Goal: Transaction & Acquisition: Purchase product/service

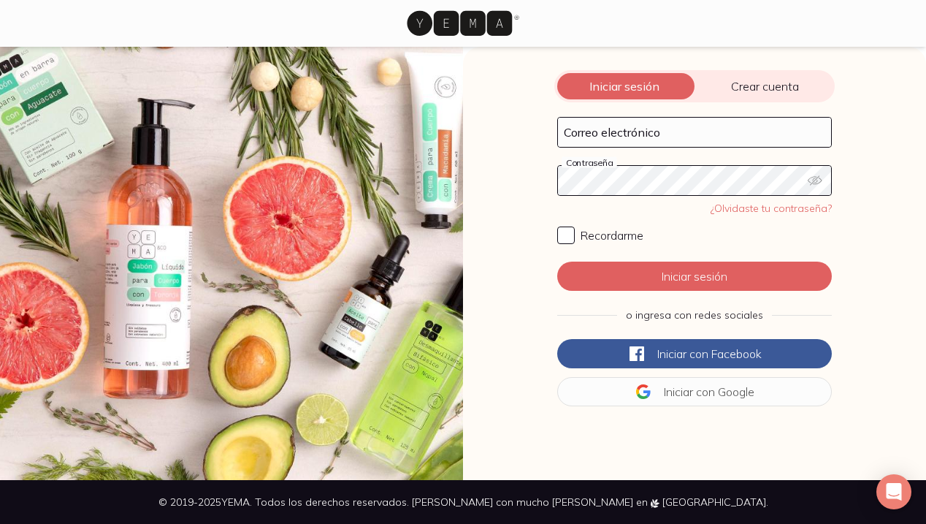
click at [446, 15] on icon at bounding box center [459, 23] width 105 height 25
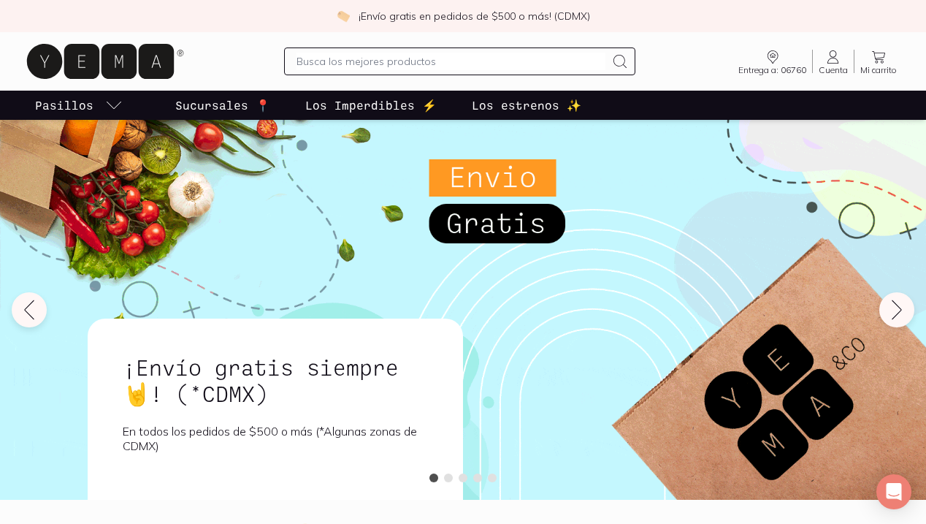
click at [445, 56] on input "text" at bounding box center [452, 62] width 310 height 18
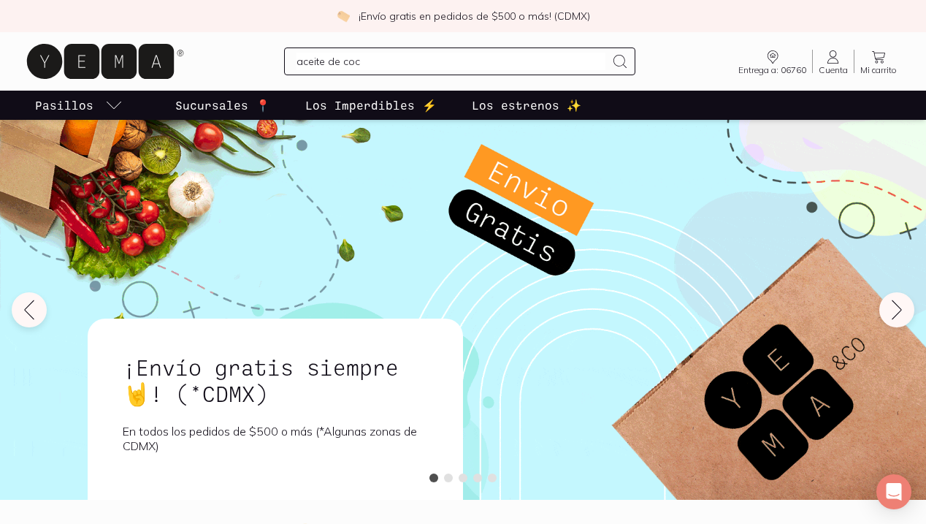
type input "aceite de coco"
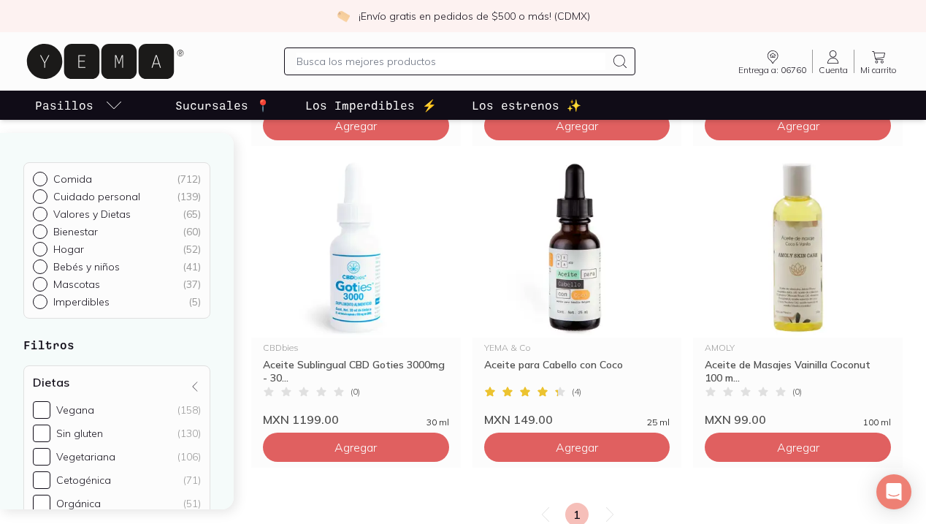
scroll to position [312, 0]
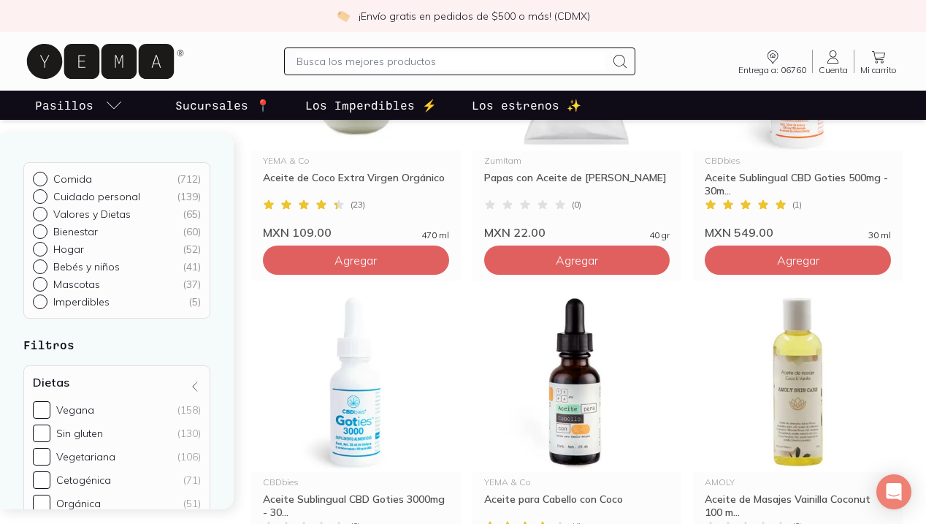
click at [415, 66] on input "text" at bounding box center [452, 62] width 310 height 18
click at [833, 65] on icon at bounding box center [834, 57] width 18 height 18
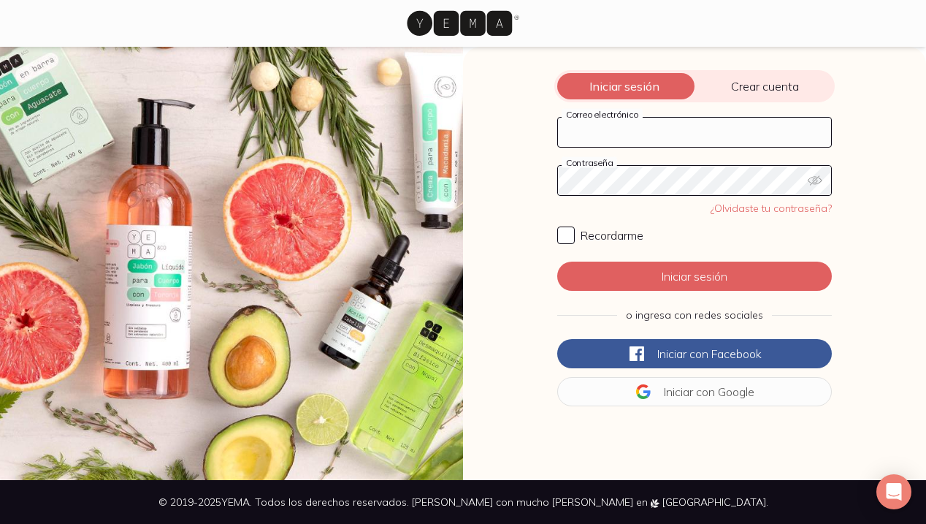
click at [646, 134] on input "Correo electrónico" at bounding box center [694, 132] width 273 height 29
type input "[PERSON_NAME][EMAIL_ADDRESS][PERSON_NAME][DOMAIN_NAME]"
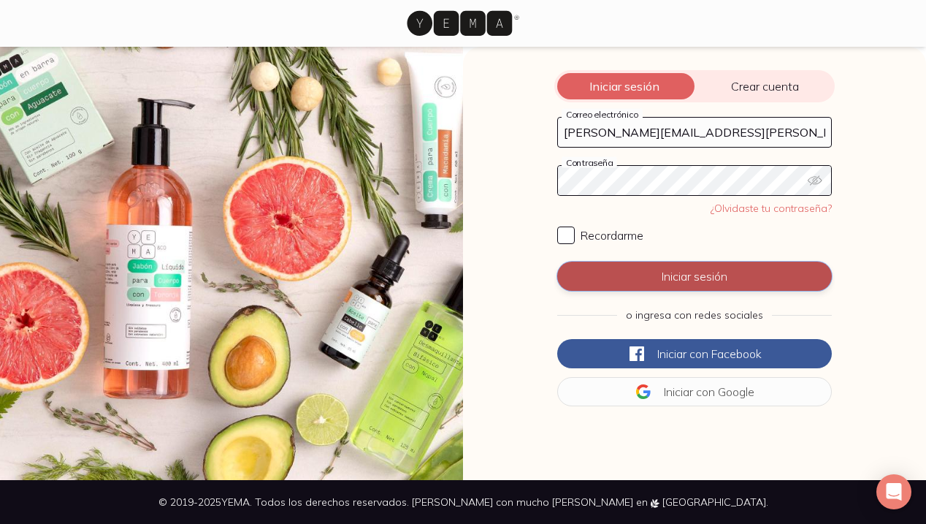
click at [662, 270] on button "Iniciar sesión" at bounding box center [694, 275] width 275 height 29
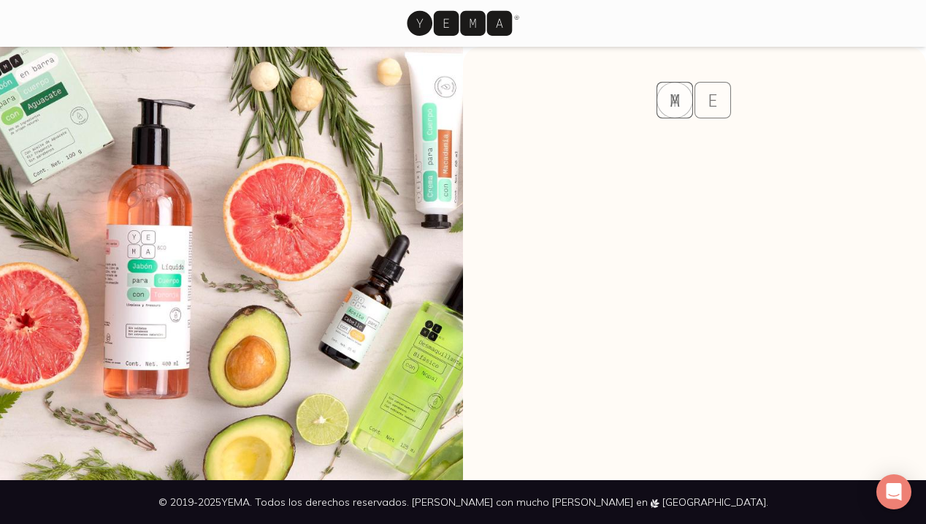
click at [495, 35] on icon at bounding box center [459, 23] width 105 height 25
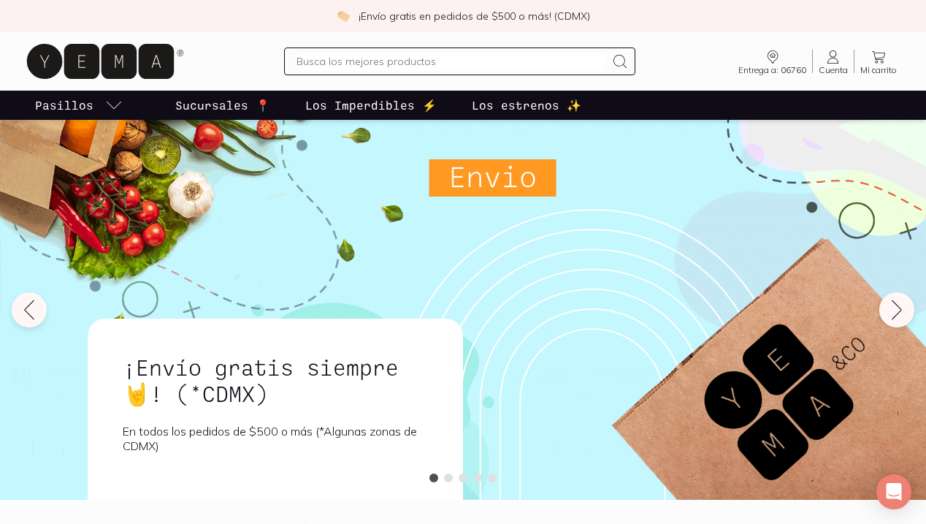
click at [839, 65] on icon at bounding box center [834, 57] width 18 height 18
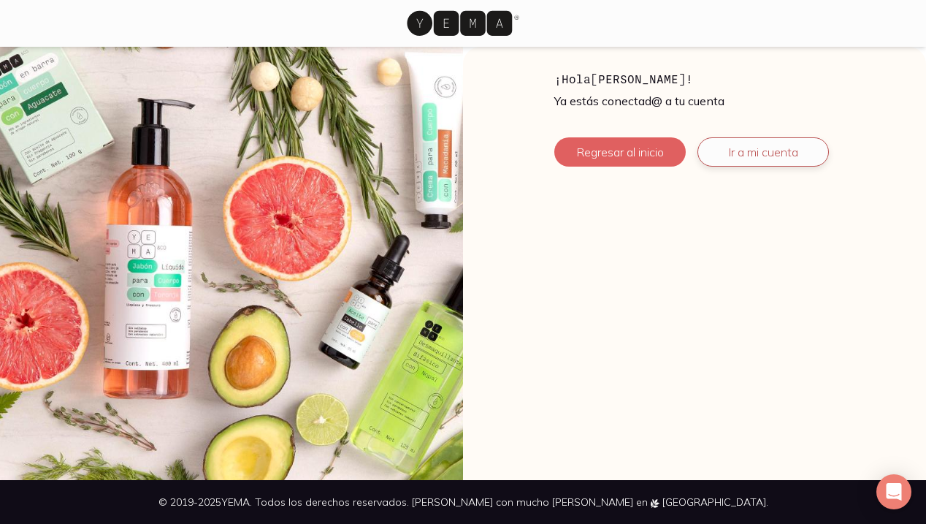
click at [741, 148] on link "Ir a mi cuenta" at bounding box center [762, 151] width 131 height 29
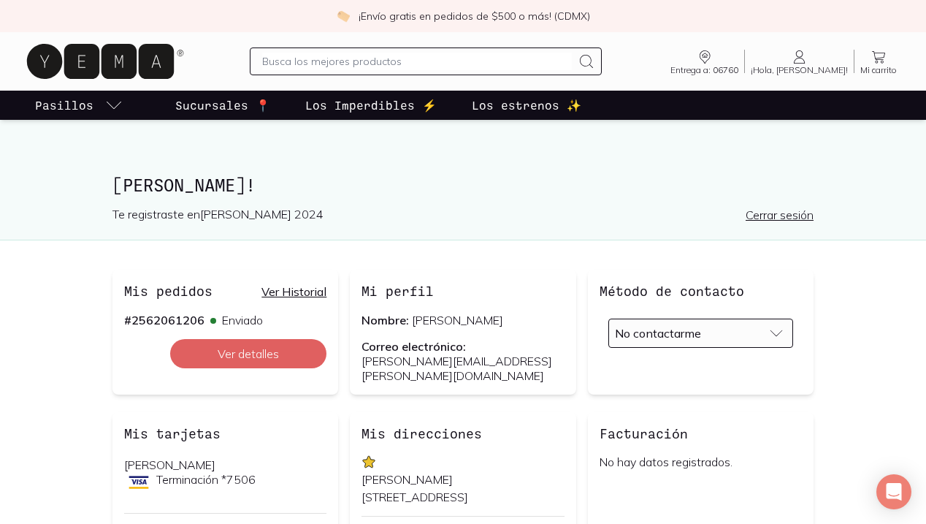
click at [451, 55] on input "text" at bounding box center [417, 62] width 310 height 18
type input "aceite [PERSON_NAME]"
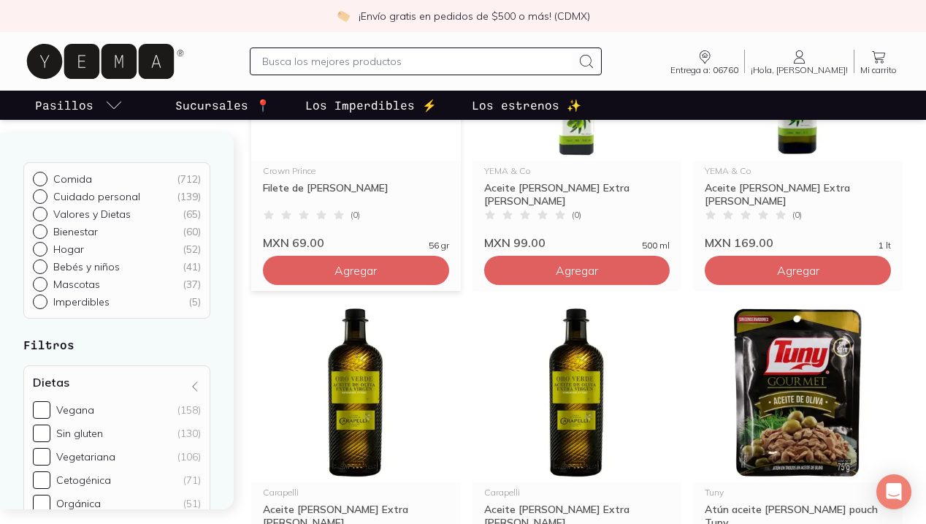
scroll to position [418, 0]
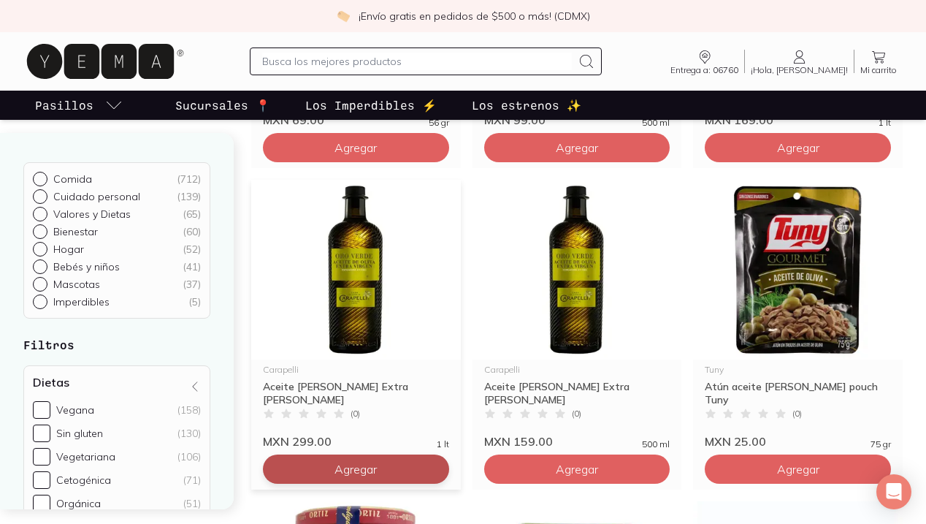
click at [332, 467] on button "Agregar" at bounding box center [356, 468] width 186 height 29
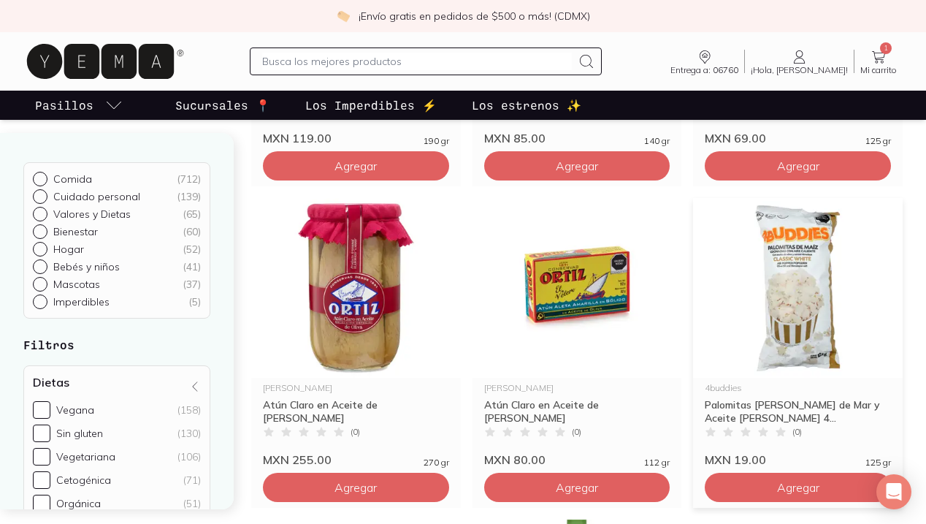
scroll to position [1062, 0]
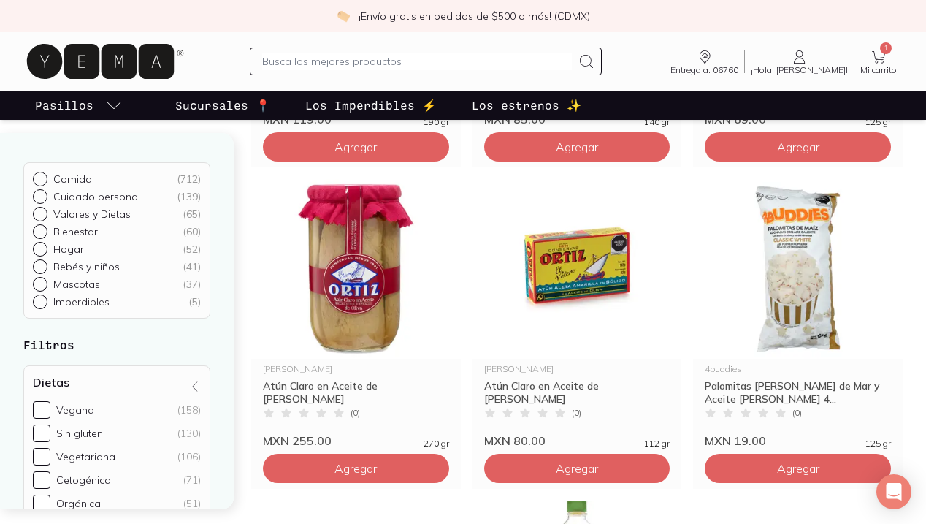
click at [493, 61] on input "text" at bounding box center [417, 62] width 310 height 18
type input "garbanzo"
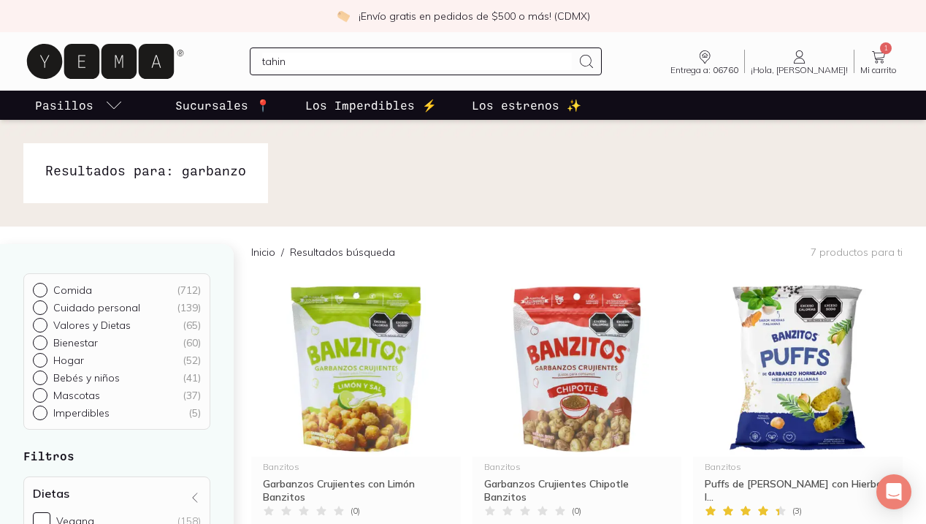
type input "tahini"
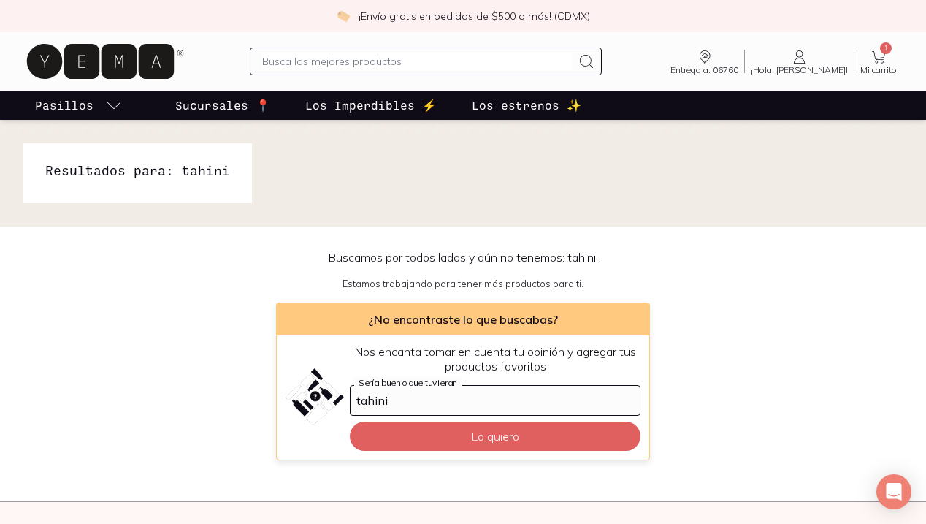
click at [883, 62] on icon at bounding box center [879, 57] width 18 height 18
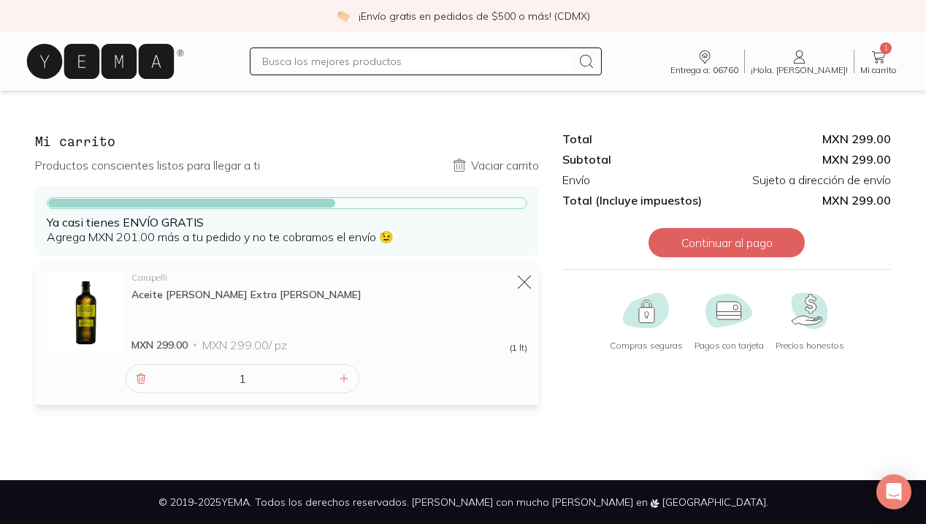
click at [883, 63] on icon at bounding box center [879, 57] width 18 height 18
click at [114, 54] on icon at bounding box center [100, 61] width 147 height 35
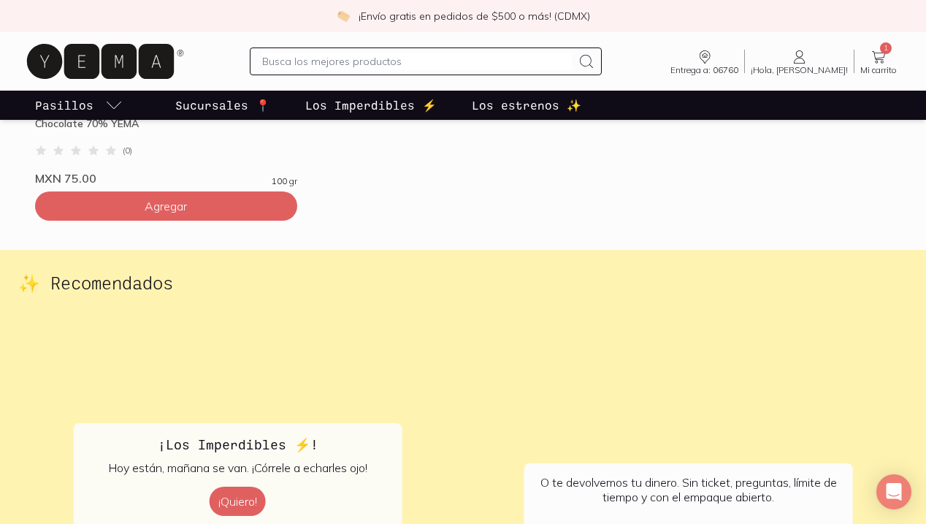
scroll to position [2947, 0]
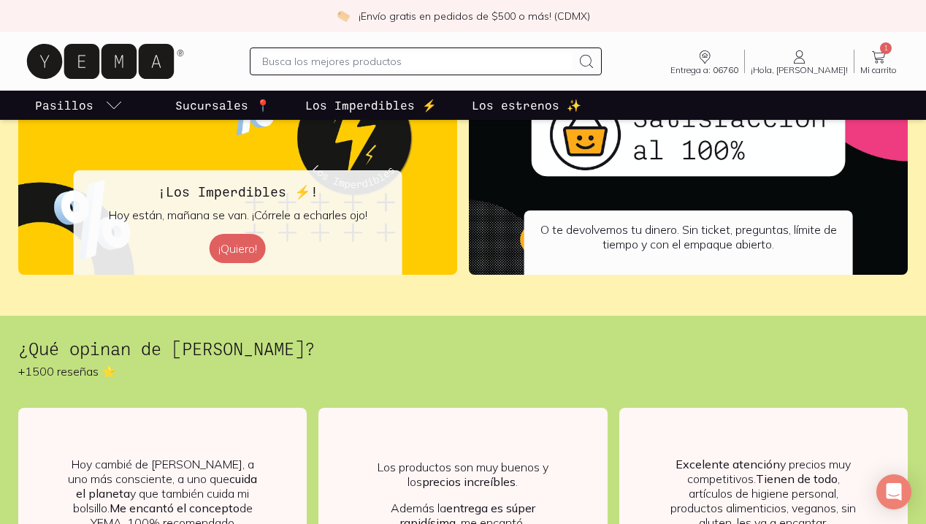
click at [479, 56] on input "text" at bounding box center [417, 62] width 310 height 18
type input "arroz"
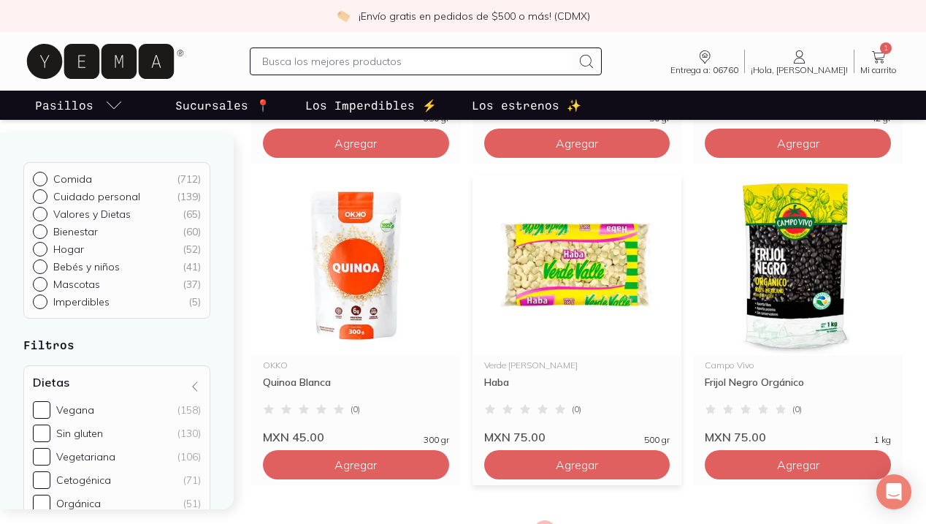
scroll to position [2366, 0]
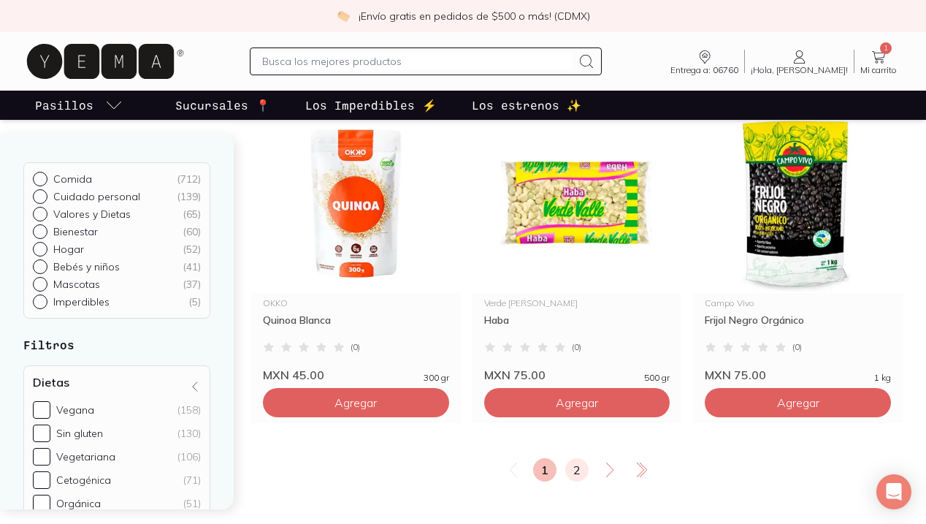
click at [570, 465] on link "2" at bounding box center [576, 469] width 23 height 23
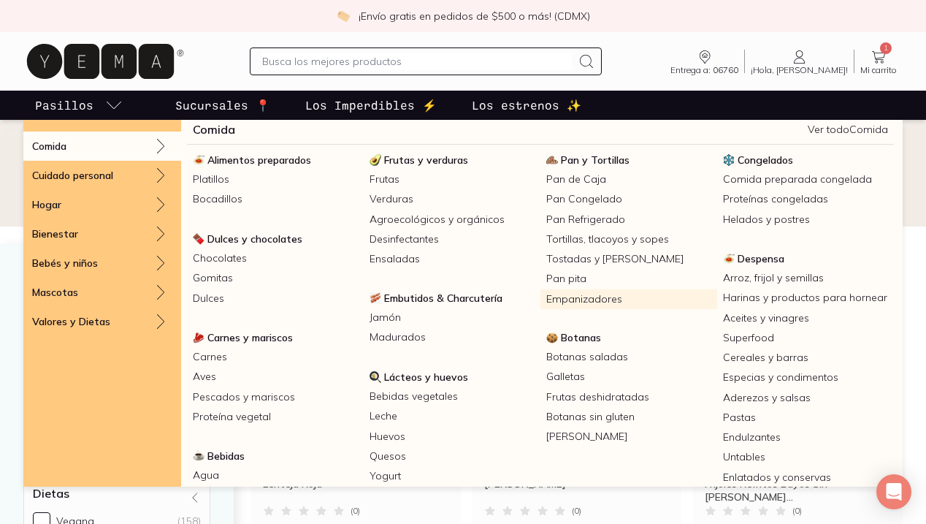
scroll to position [12, 0]
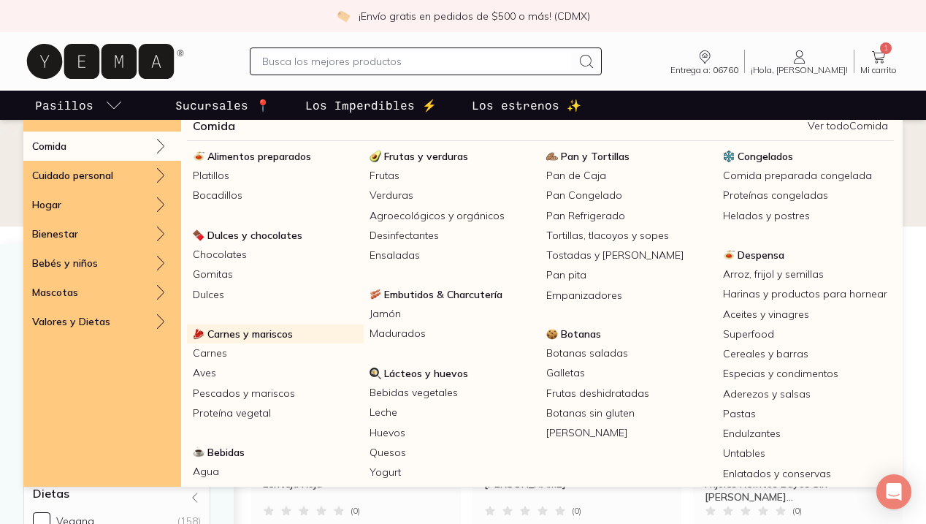
click at [259, 332] on span "Carnes y mariscos" at bounding box center [249, 333] width 85 height 13
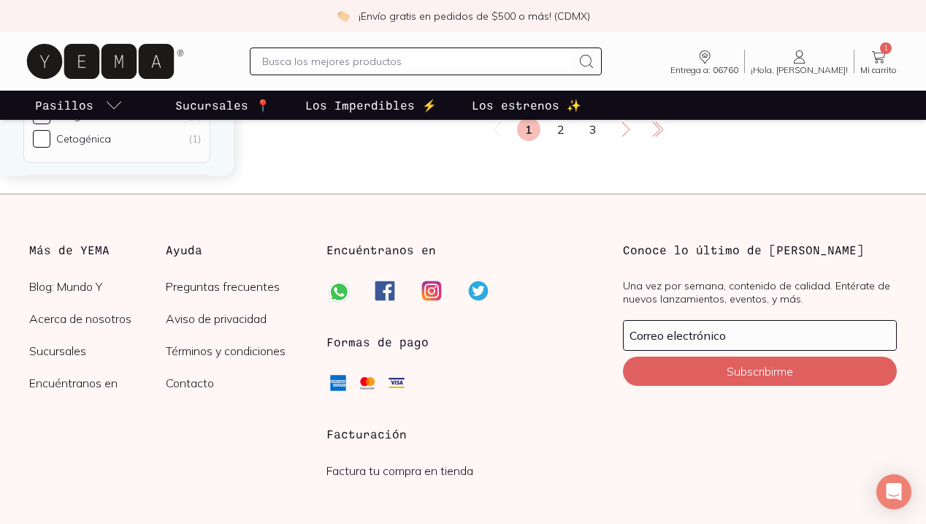
scroll to position [2787, 0]
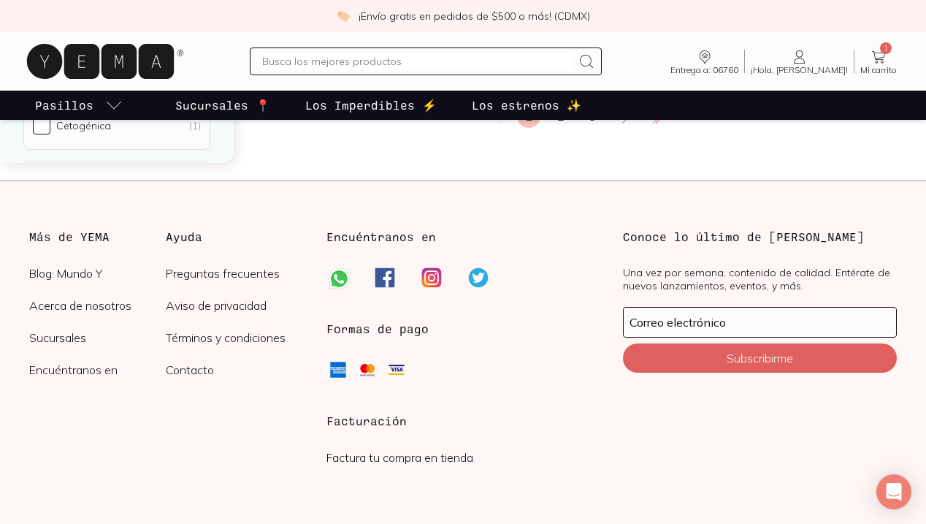
click at [448, 54] on input "text" at bounding box center [417, 62] width 310 height 18
type input "mantequilla"
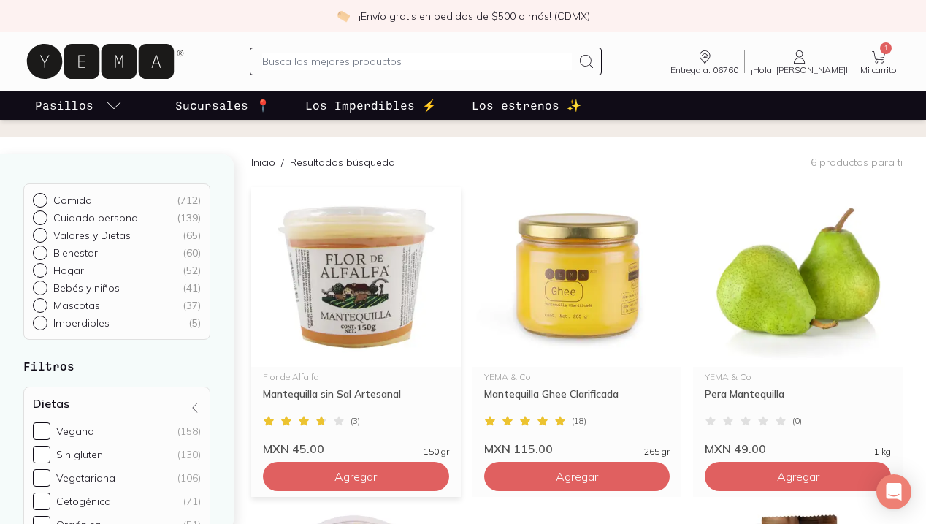
scroll to position [91, 0]
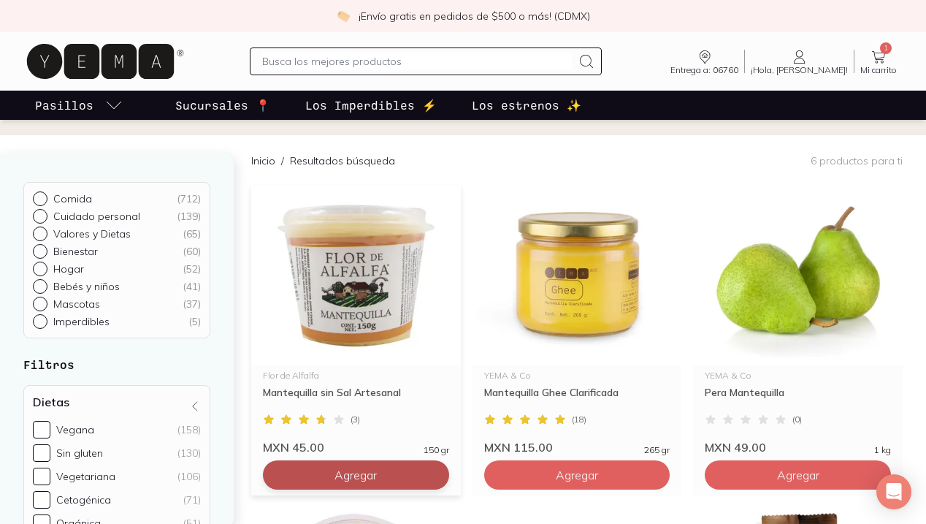
click at [413, 485] on button "Agregar" at bounding box center [356, 474] width 186 height 29
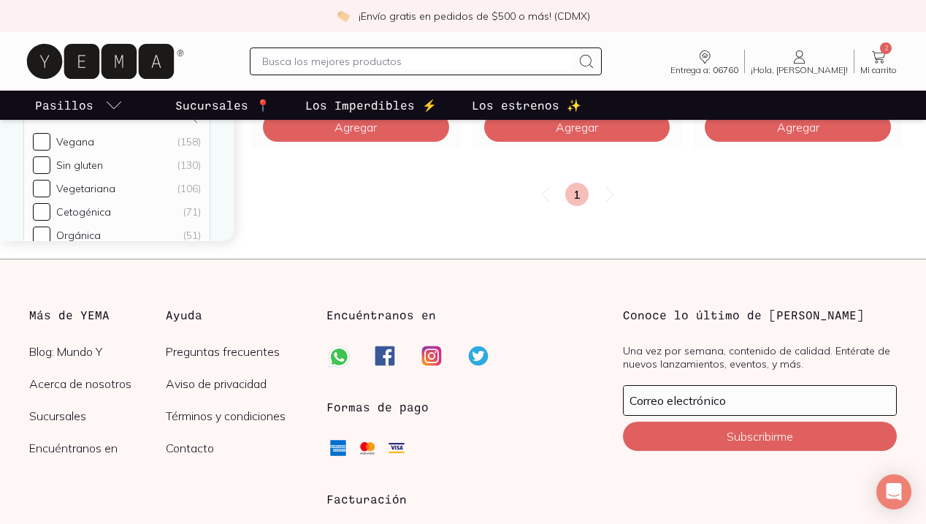
scroll to position [838, 0]
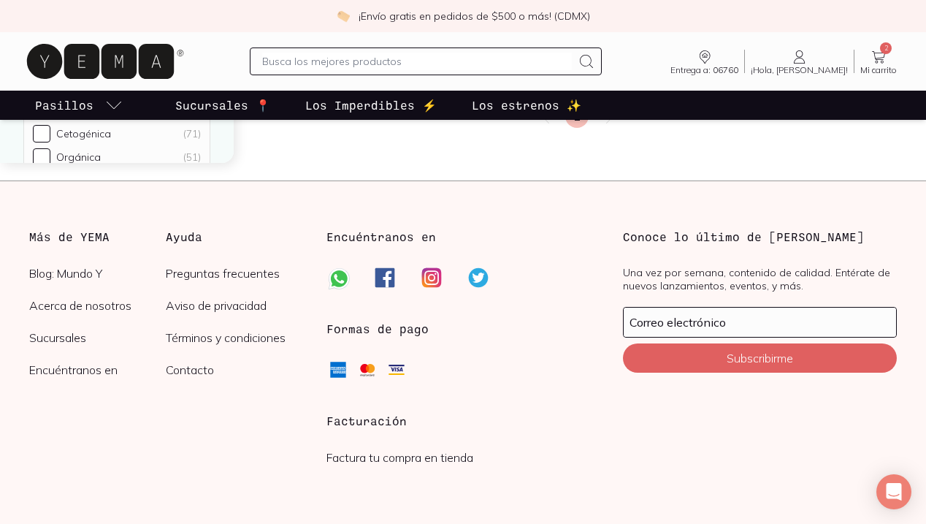
click at [94, 76] on icon at bounding box center [100, 61] width 147 height 35
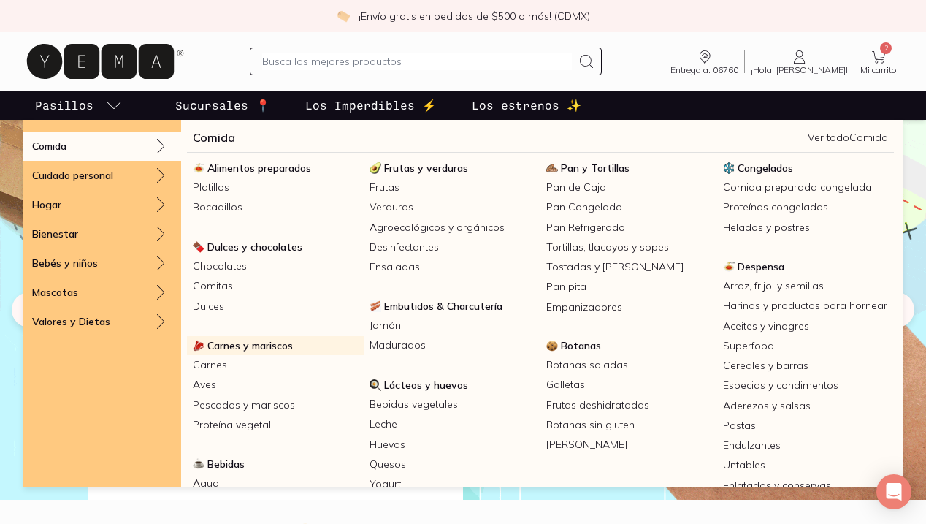
click at [242, 342] on span "Carnes y mariscos" at bounding box center [249, 345] width 85 height 13
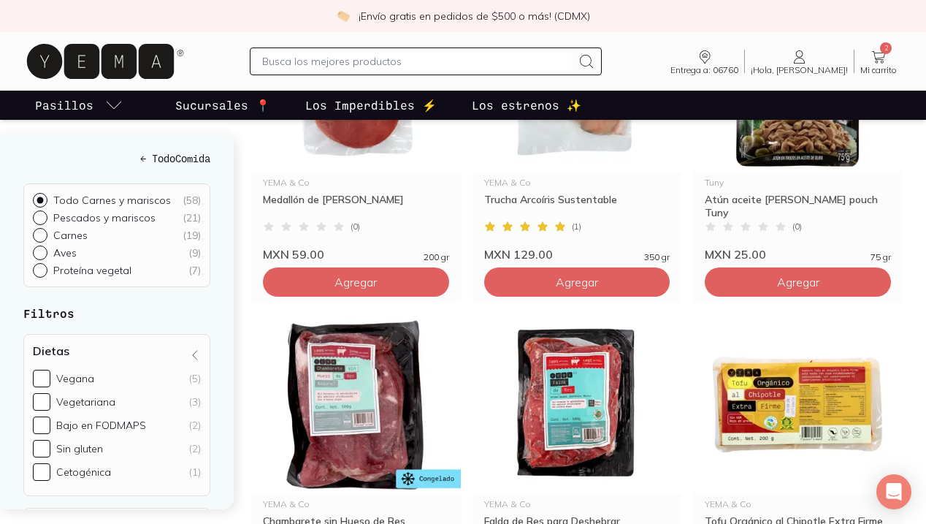
scroll to position [2265, 0]
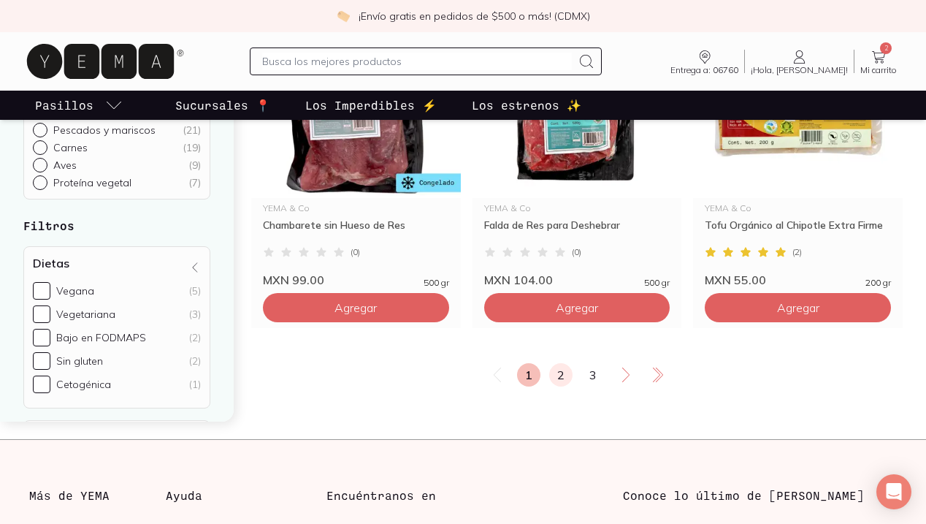
click at [564, 384] on link "2" at bounding box center [560, 374] width 23 height 23
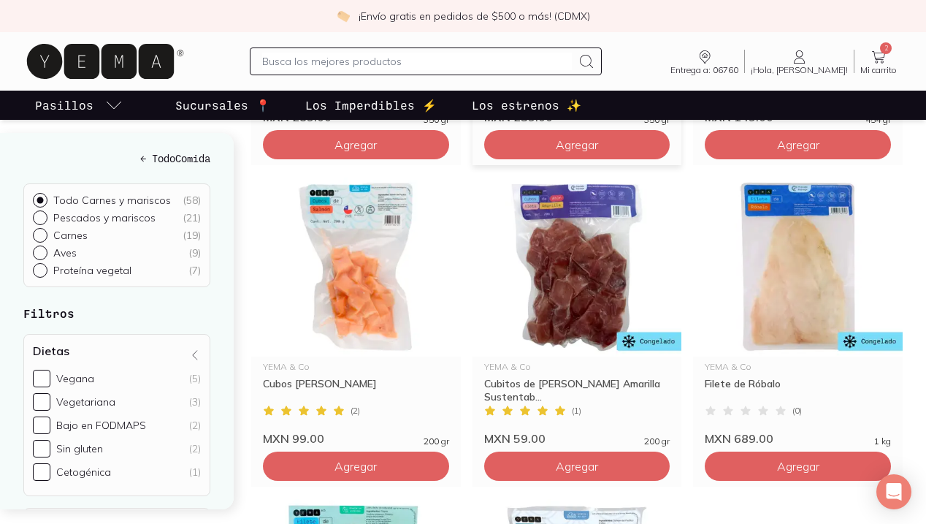
scroll to position [1734, 0]
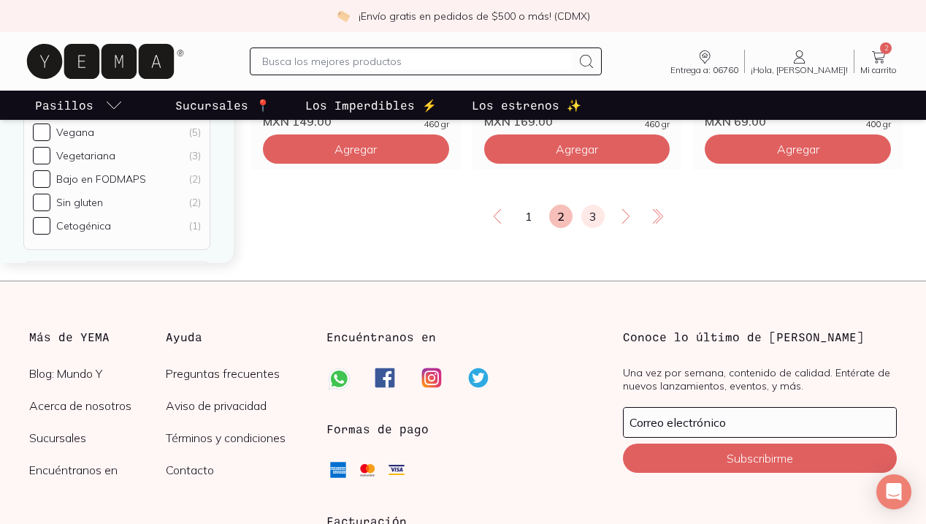
click at [590, 220] on link "3" at bounding box center [592, 215] width 23 height 23
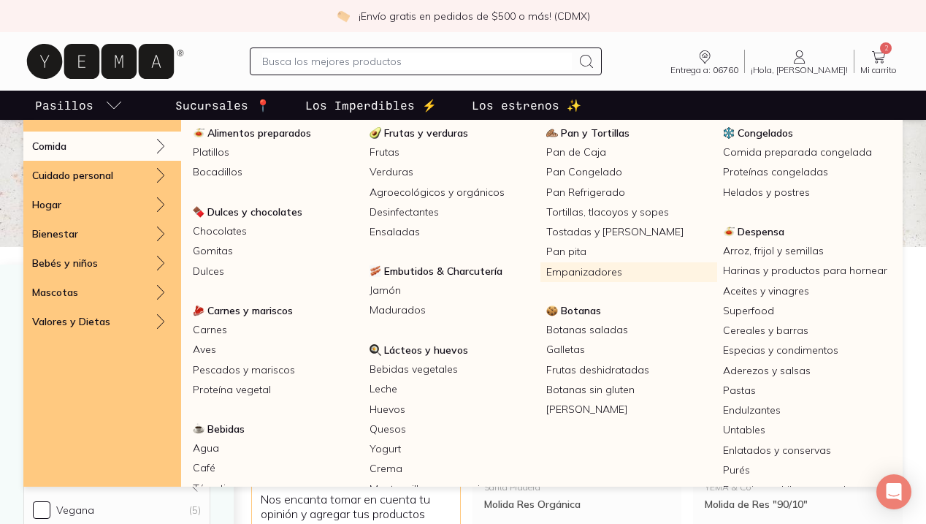
scroll to position [39, 0]
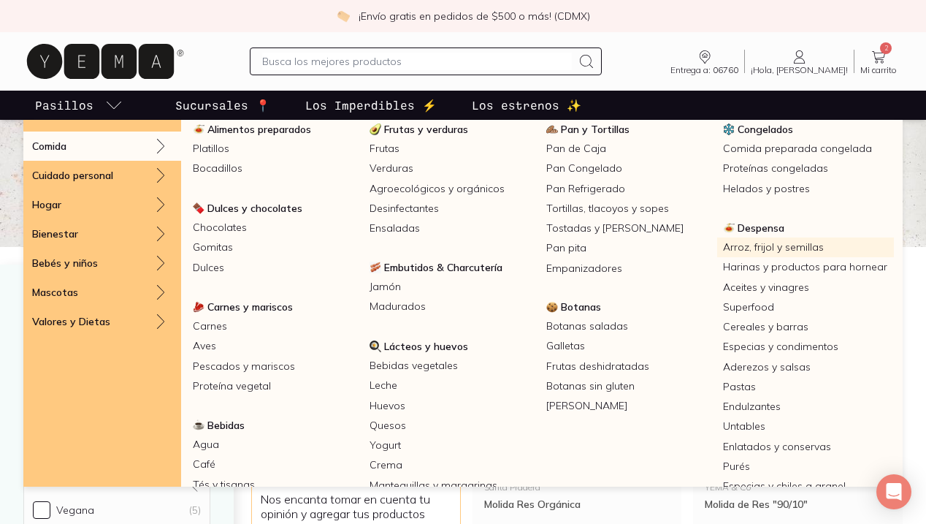
click at [774, 247] on link "Arroz, frijol y semillas" at bounding box center [805, 247] width 177 height 20
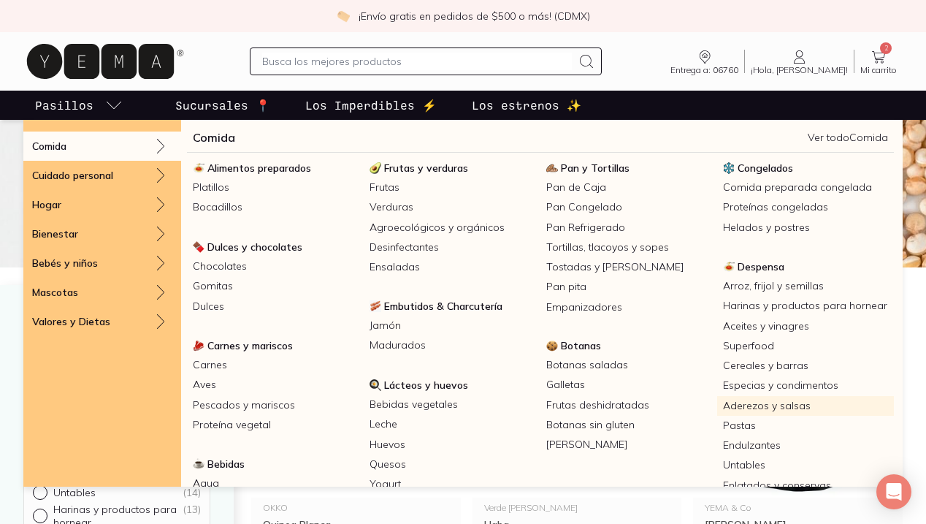
scroll to position [17, 0]
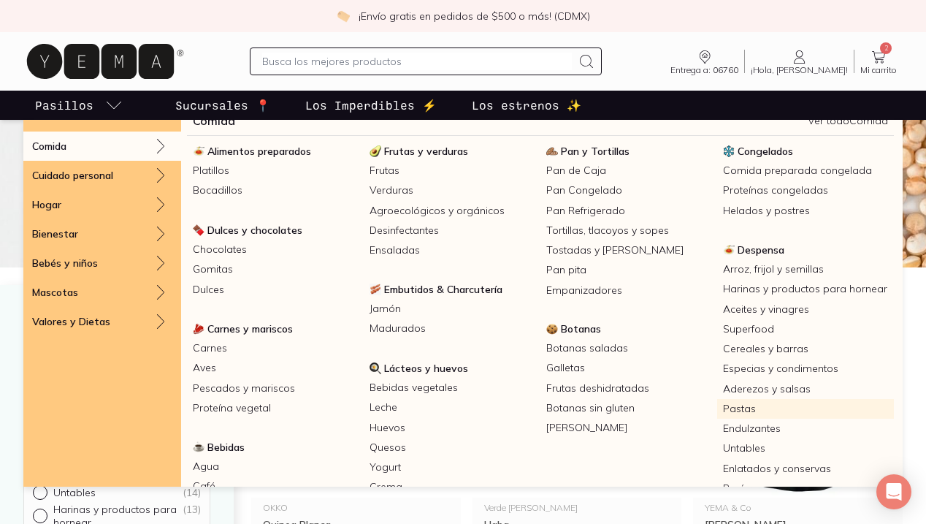
click at [738, 409] on link "Pastas" at bounding box center [805, 409] width 177 height 20
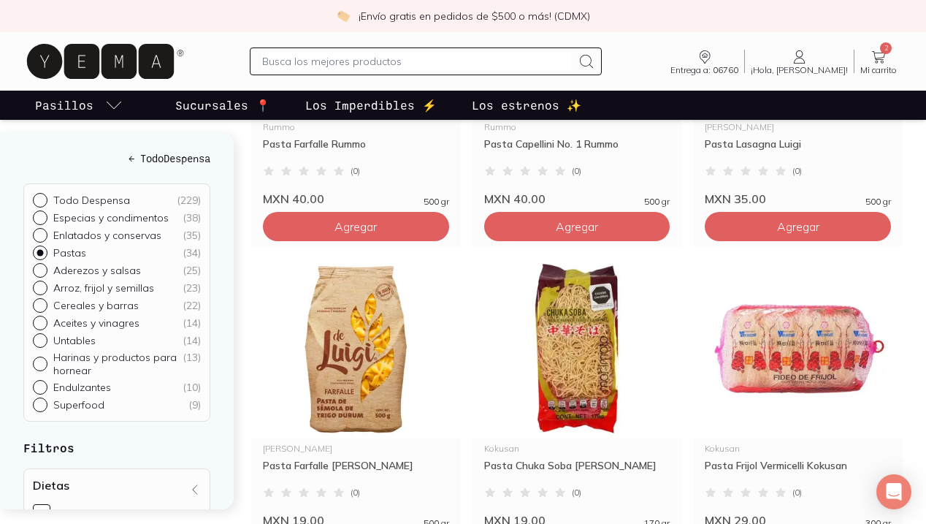
scroll to position [787, 0]
